Goal: Task Accomplishment & Management: Manage account settings

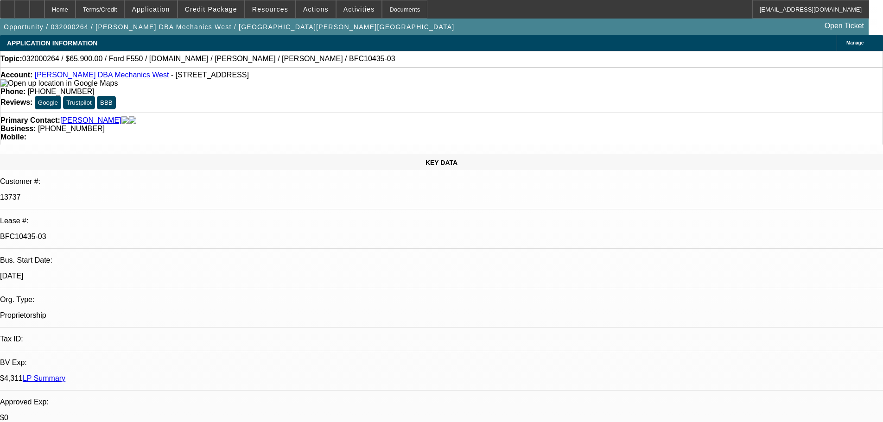
select select "0"
select select "2"
select select "0.1"
select select "4"
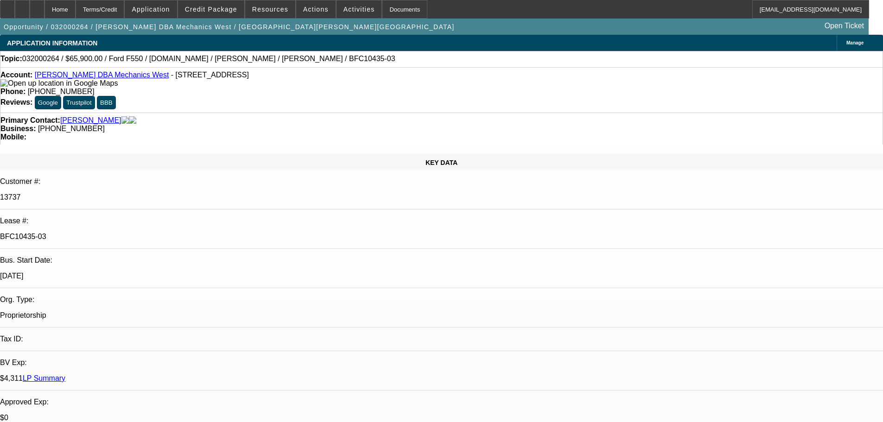
select select "0"
select select "2"
select select "0.1"
select select "4"
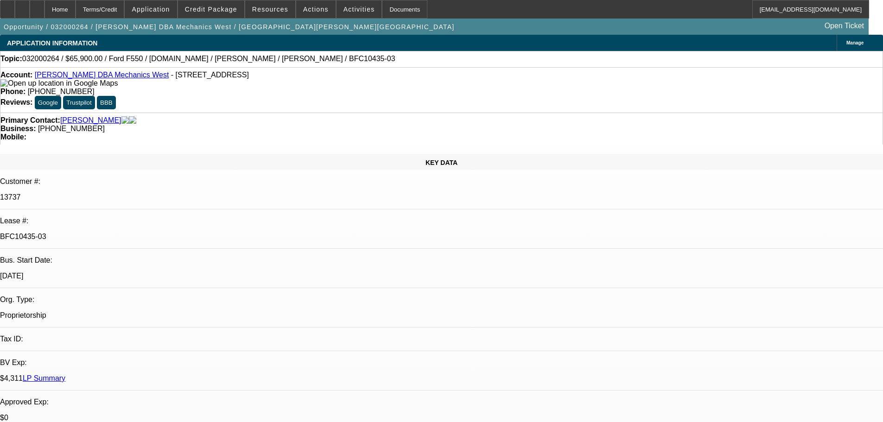
select select "0"
select select "2"
select select "0.1"
select select "4"
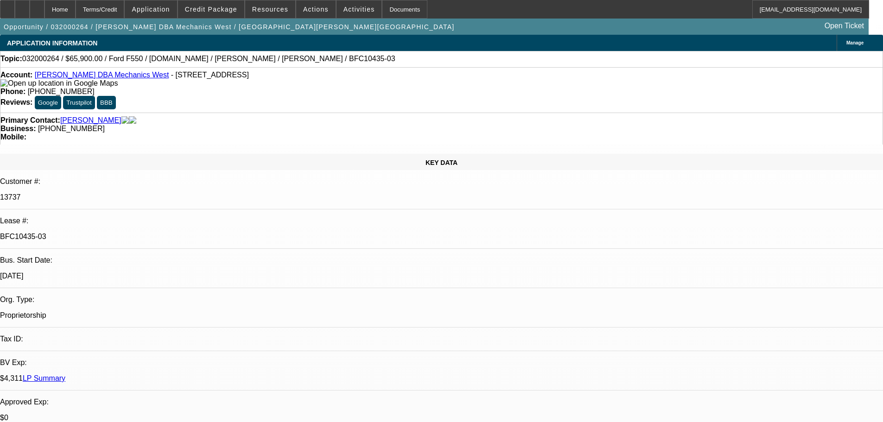
select select "0"
select select "2"
select select "0.1"
select select "4"
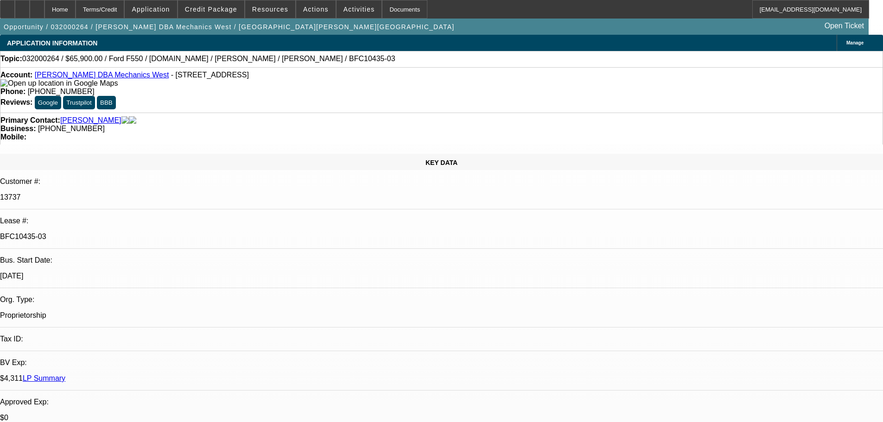
scroll to position [46, 0]
click at [83, 76] on link "[PERSON_NAME] DBA Mechanics West" at bounding box center [102, 75] width 134 height 8
